Goal: Task Accomplishment & Management: Manage account settings

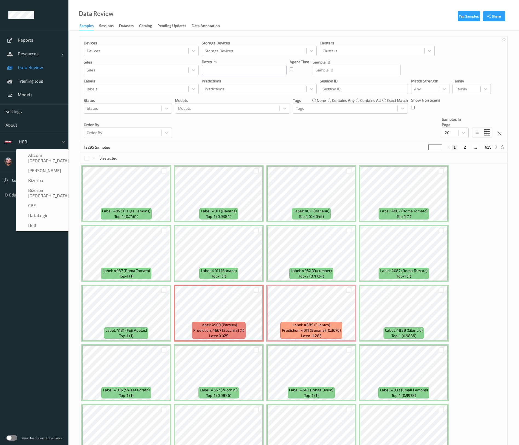
click at [33, 140] on div at bounding box center [37, 141] width 37 height 7
type input "ze"
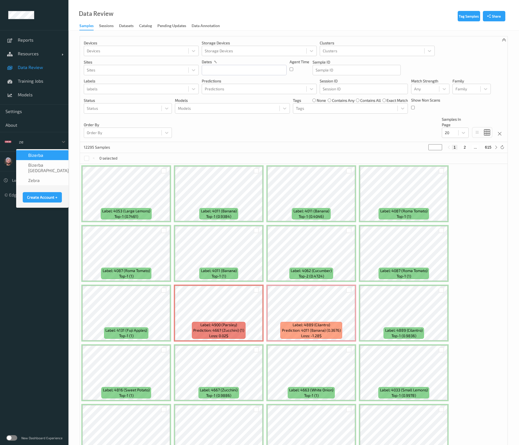
scroll to position [0, 0]
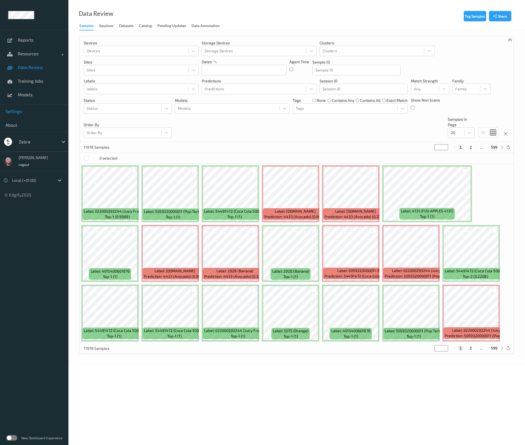
click at [29, 114] on link "Settings" at bounding box center [34, 111] width 68 height 14
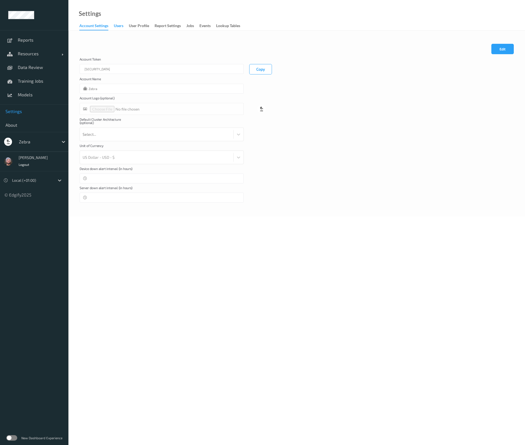
click at [121, 26] on div "users" at bounding box center [119, 26] width 10 height 7
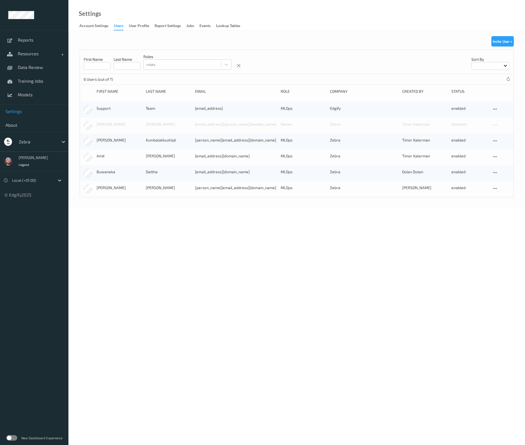
click at [252, 250] on body "Reports Resources Devices Clusters Sites Data Review Training Jobs Models Setti…" at bounding box center [262, 222] width 525 height 445
copy div "[PERSON_NAME][EMAIL_ADDRESS][DOMAIN_NAME]"
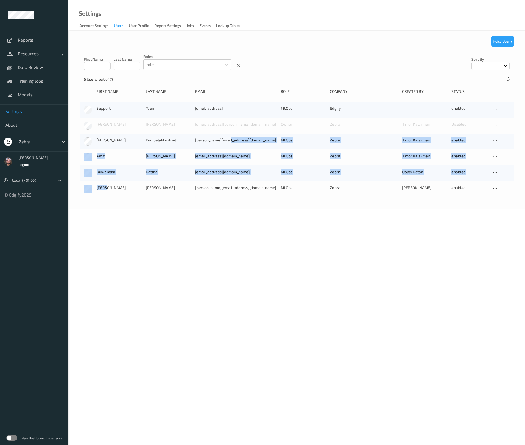
drag, startPoint x: 238, startPoint y: 138, endPoint x: 141, endPoint y: 264, distance: 158.4
click at [141, 264] on body "Reports Resources Devices Clusters Sites Data Review Training Jobs Models Setti…" at bounding box center [262, 222] width 525 height 445
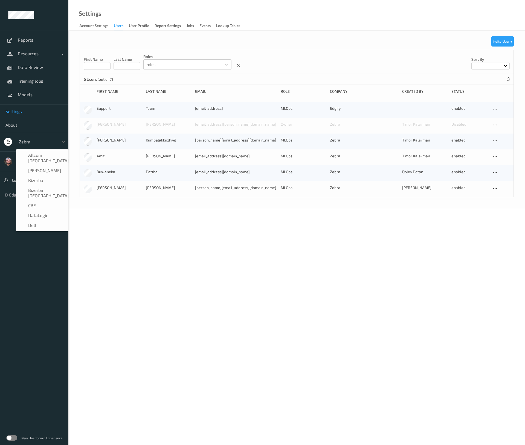
click at [37, 140] on div at bounding box center [37, 141] width 37 height 7
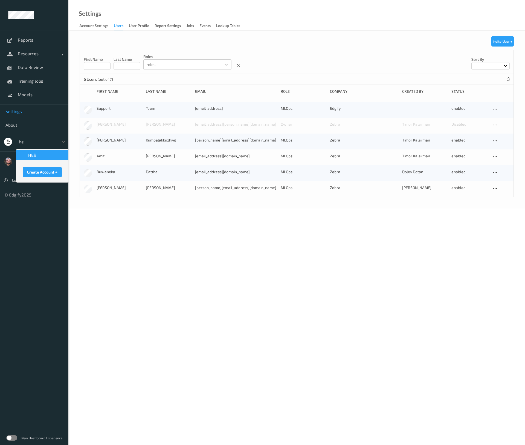
type input "heb"
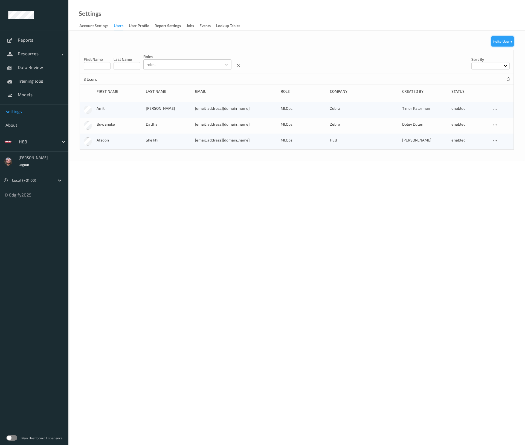
click at [502, 43] on button "Invite User +" at bounding box center [502, 41] width 22 height 10
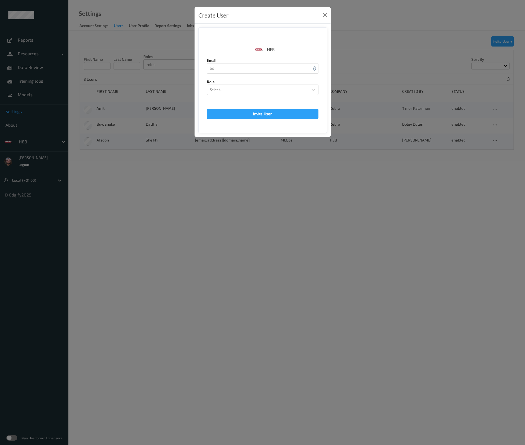
click at [148, 139] on div "Create User HEB Email Role Select... Invite User HEB The user you are attemptin…" at bounding box center [262, 222] width 525 height 445
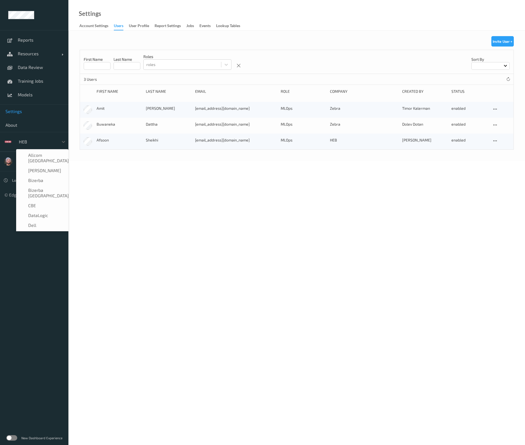
click at [41, 138] on div at bounding box center [37, 141] width 37 height 7
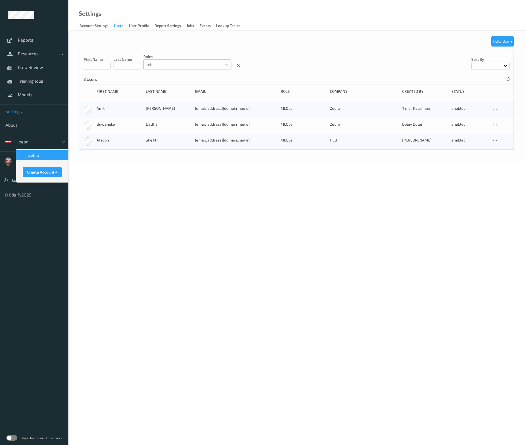
type input "zebra"
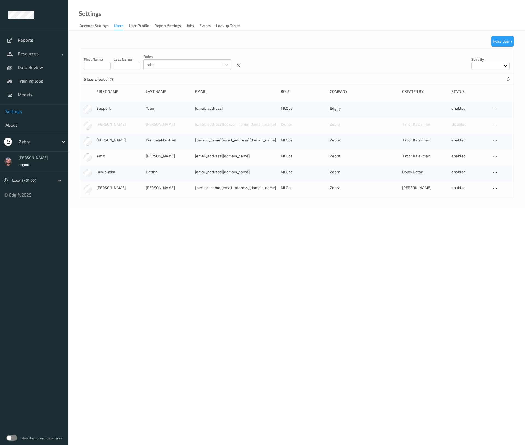
click at [39, 137] on div "Zebra" at bounding box center [37, 141] width 42 height 9
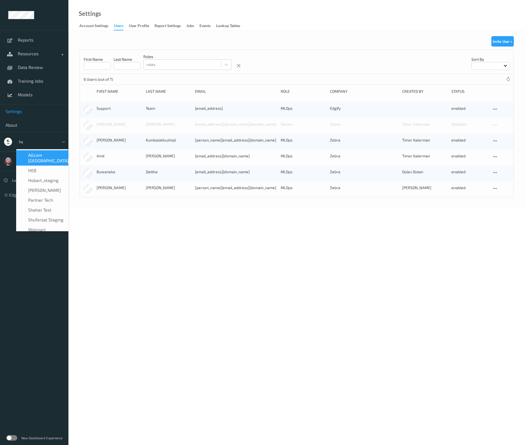
type input "heb"
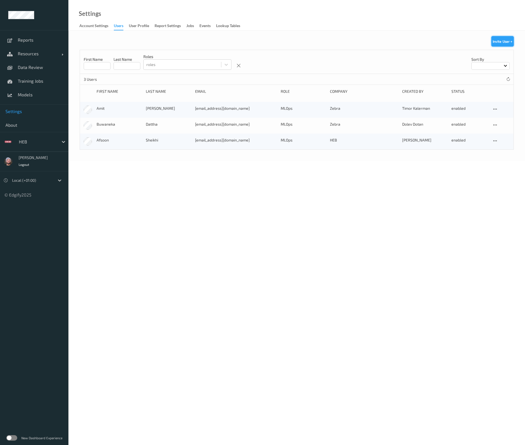
click at [512, 40] on button "Invite User +" at bounding box center [502, 41] width 22 height 10
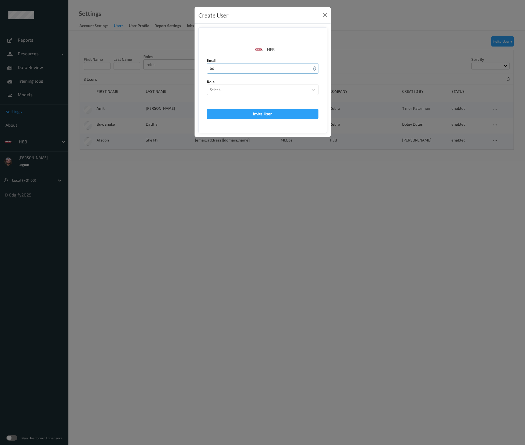
click at [222, 71] on input "text" at bounding box center [263, 68] width 112 height 10
paste input "[PERSON_NAME][EMAIL_ADDRESS][DOMAIN_NAME]"
type input "[PERSON_NAME][EMAIL_ADDRESS][DOMAIN_NAME]"
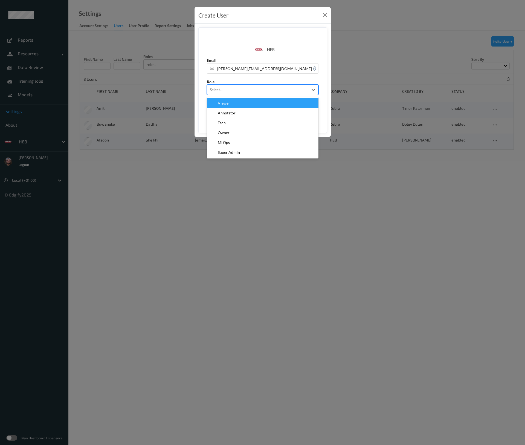
click at [226, 92] on div at bounding box center [257, 89] width 95 height 7
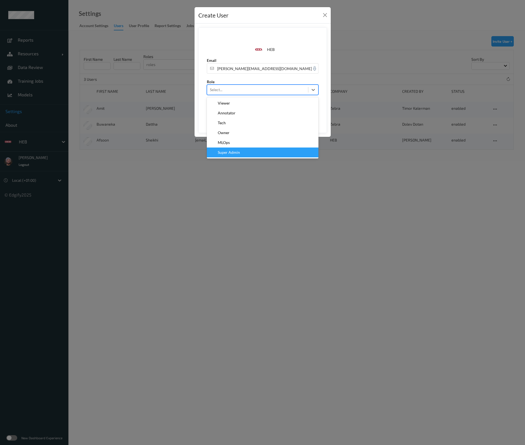
click at [237, 143] on div "MLOps" at bounding box center [262, 142] width 105 height 5
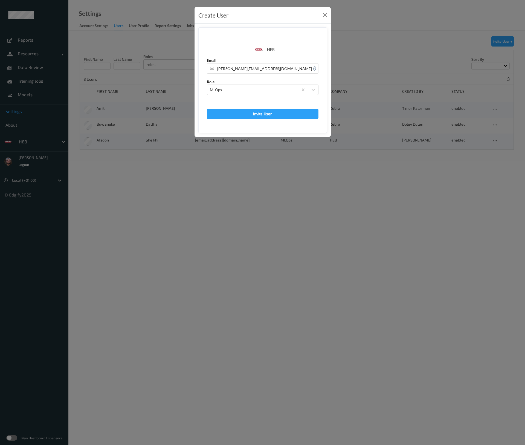
click at [260, 126] on form "HEB Email mehaboob@zebra.com Role MLOps Invite User" at bounding box center [262, 80] width 129 height 106
click at [249, 116] on button "Invite User" at bounding box center [263, 114] width 112 height 10
